Goal: Task Accomplishment & Management: Manage account settings

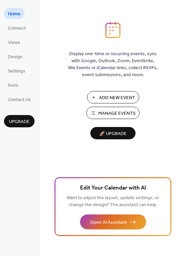
click at [95, 111] on button "Manage Events" at bounding box center [112, 113] width 53 height 12
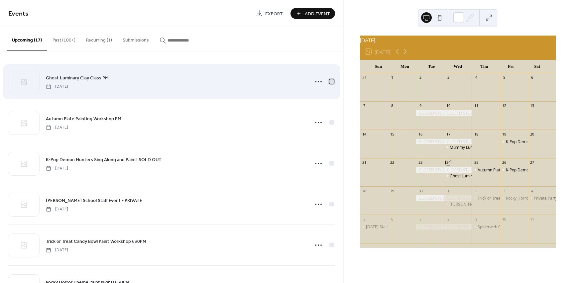
click at [331, 82] on div at bounding box center [331, 81] width 5 height 5
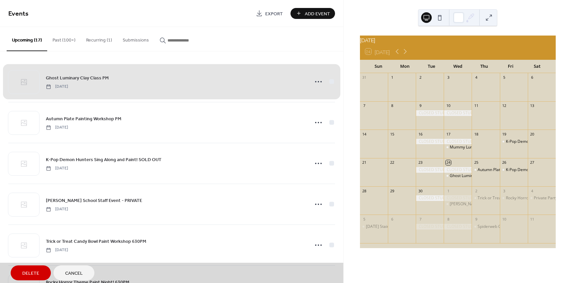
click at [38, 271] on span "Delete" at bounding box center [30, 273] width 17 height 7
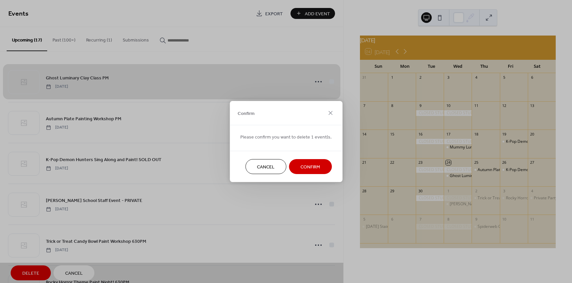
click at [313, 164] on span "Confirm" at bounding box center [310, 167] width 20 height 7
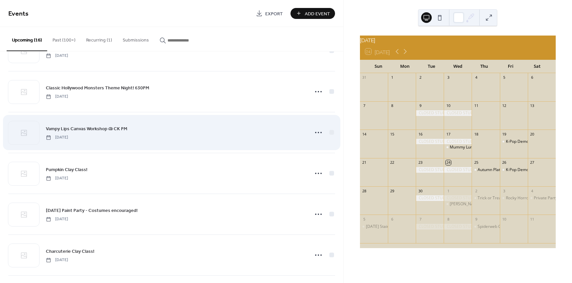
scroll to position [442, 0]
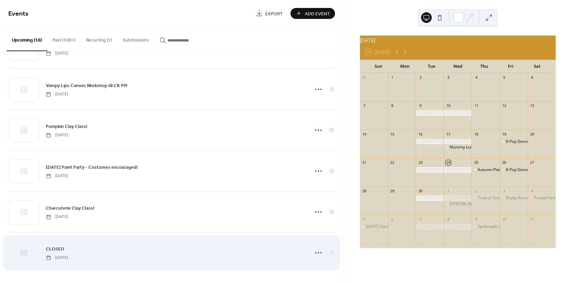
click at [162, 239] on div "CLOSED [DATE]" at bounding box center [171, 253] width 327 height 41
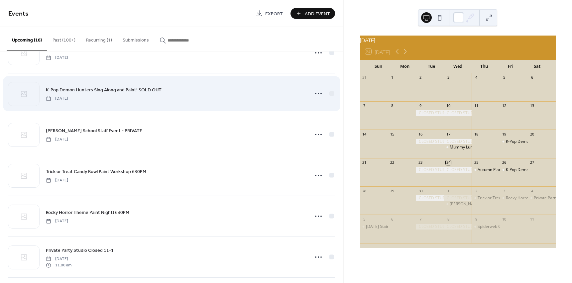
scroll to position [0, 0]
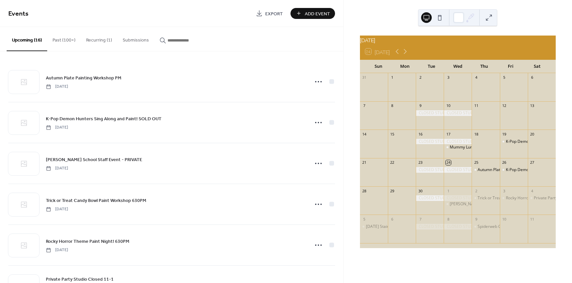
click at [93, 34] on button "Recurring (1)" at bounding box center [99, 39] width 37 height 24
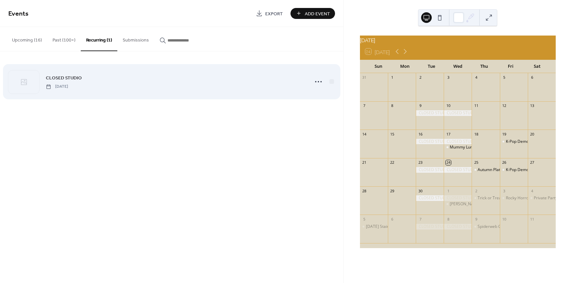
click at [119, 74] on div "CLOSED STUDIO [DATE]" at bounding box center [175, 81] width 259 height 15
click at [68, 86] on span "[DATE]" at bounding box center [57, 87] width 22 height 6
click at [323, 80] on icon at bounding box center [318, 81] width 11 height 11
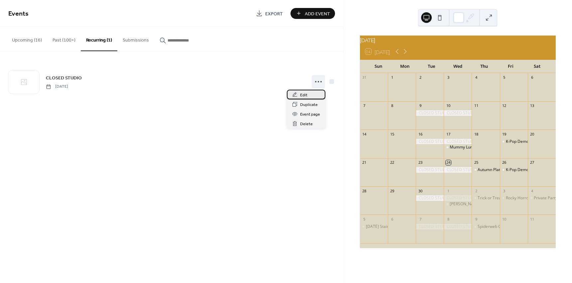
click at [307, 96] on div "Edit" at bounding box center [306, 95] width 39 height 10
